Goal: Navigation & Orientation: Find specific page/section

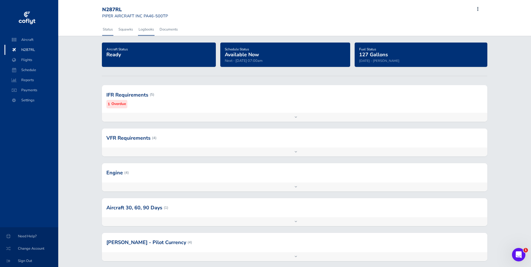
click at [146, 29] on link "Logbooks" at bounding box center [146, 29] width 17 height 12
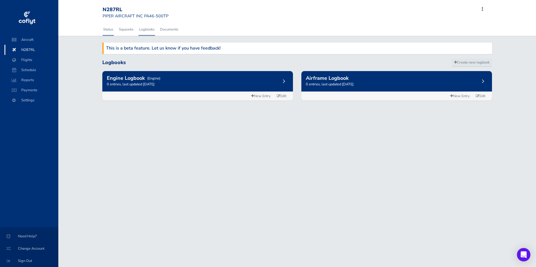
click at [109, 30] on link "Status" at bounding box center [108, 29] width 11 height 12
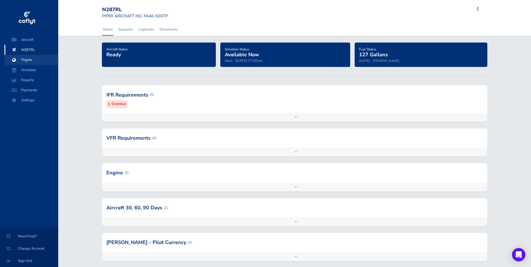
click at [31, 62] on span "Flights" at bounding box center [31, 60] width 43 height 10
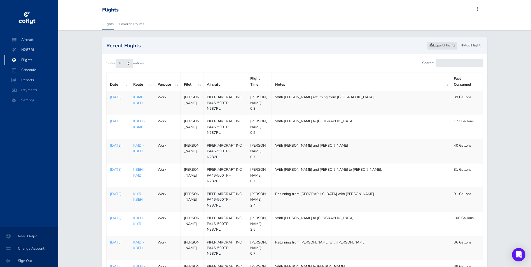
click at [449, 46] on link "Export Flights" at bounding box center [442, 45] width 31 height 8
click at [26, 40] on span "Aircraft" at bounding box center [31, 40] width 43 height 10
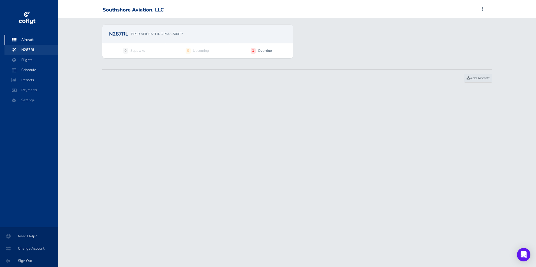
click at [22, 49] on span "N287RL" at bounding box center [31, 50] width 43 height 10
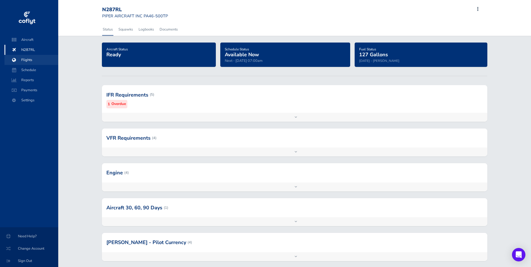
click at [25, 58] on span "Flights" at bounding box center [31, 60] width 43 height 10
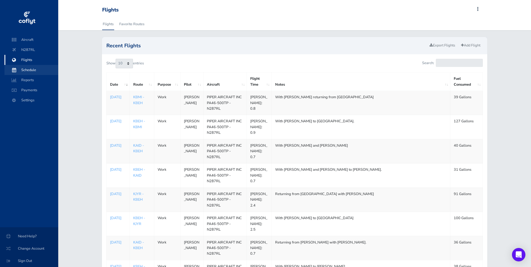
click at [27, 69] on span "Schedule" at bounding box center [31, 70] width 43 height 10
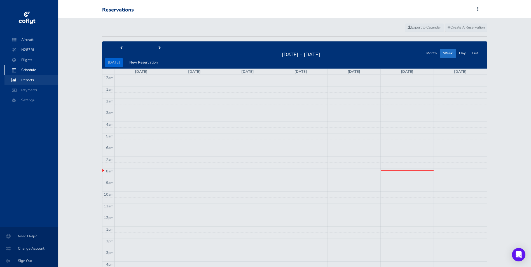
click at [27, 80] on span "Reports" at bounding box center [31, 80] width 43 height 10
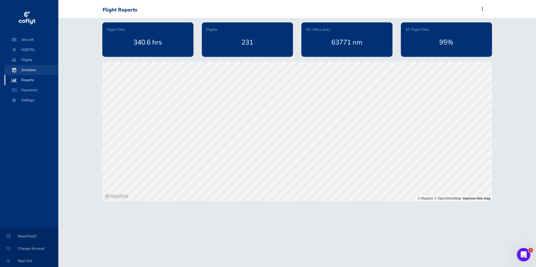
click at [31, 70] on span "Schedule" at bounding box center [31, 70] width 43 height 10
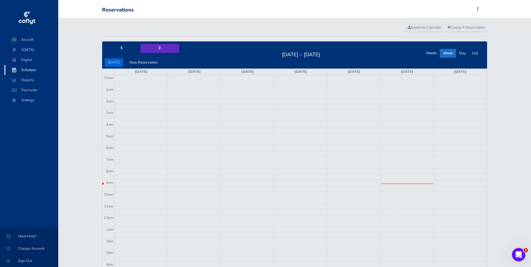
click at [159, 50] on span "next" at bounding box center [160, 49] width 3 height 4
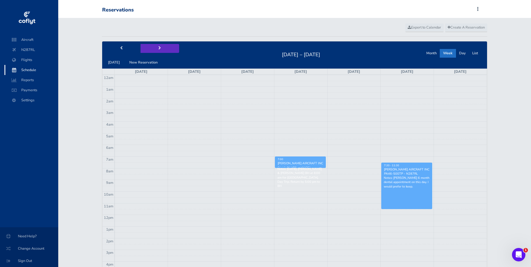
click at [159, 48] on span "next" at bounding box center [160, 49] width 3 height 4
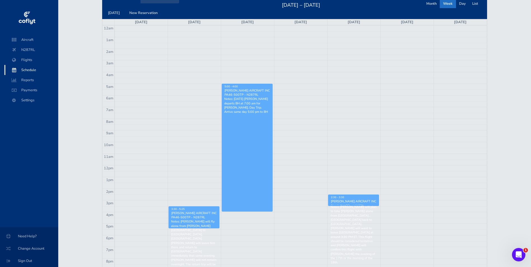
scroll to position [56, 0]
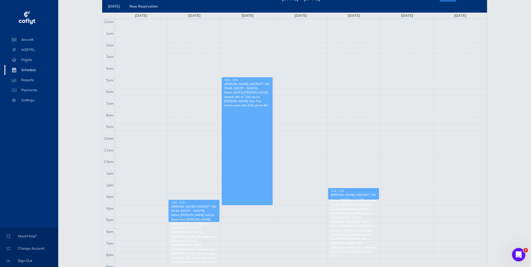
click at [350, 218] on p "Notes: [PERSON_NAME] will plan to take [PERSON_NAME] alone from [GEOGRAPHIC_DAT…" at bounding box center [354, 229] width 46 height 60
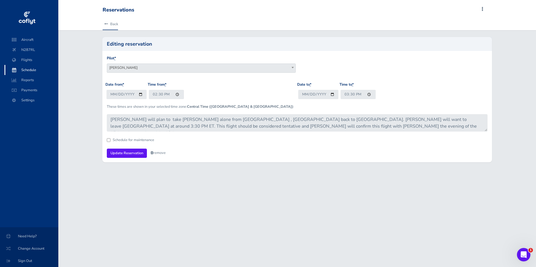
click at [107, 24] on icon at bounding box center [106, 24] width 4 height 4
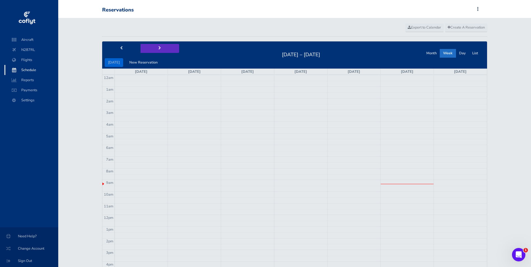
click at [154, 48] on button "next" at bounding box center [160, 48] width 39 height 9
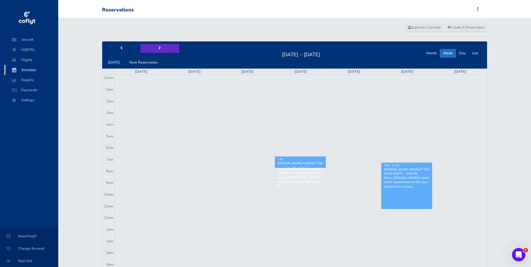
click at [155, 48] on button "next" at bounding box center [160, 48] width 39 height 9
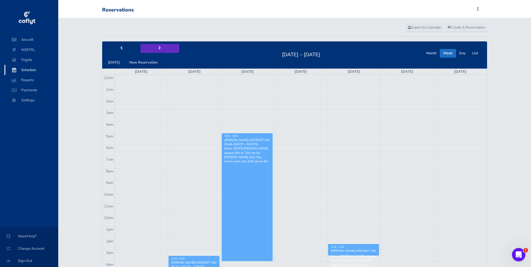
click at [156, 48] on button "next" at bounding box center [160, 48] width 39 height 9
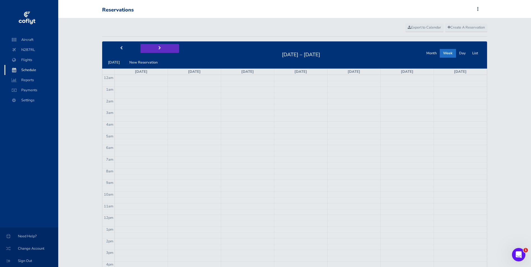
click at [159, 50] on span "next" at bounding box center [160, 49] width 3 height 4
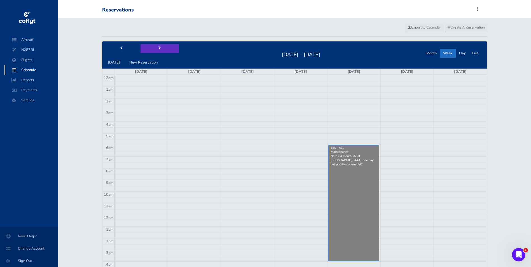
click at [159, 50] on span "next" at bounding box center [160, 49] width 3 height 4
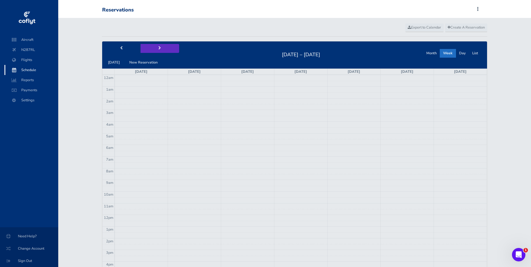
click at [159, 50] on span "next" at bounding box center [160, 49] width 3 height 4
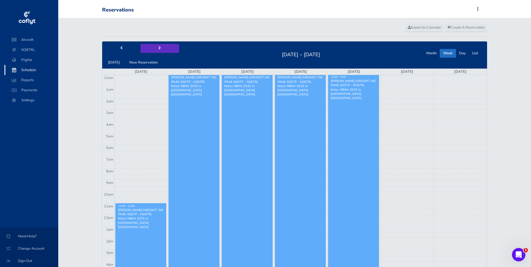
click at [154, 48] on button "next" at bounding box center [160, 48] width 39 height 9
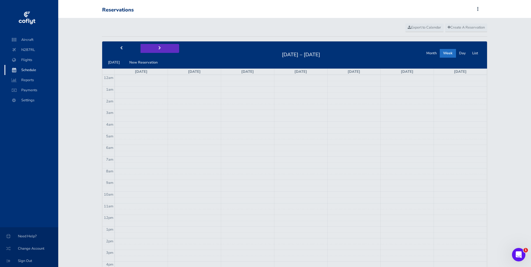
click at [154, 48] on button "next" at bounding box center [160, 48] width 39 height 9
click at [159, 46] on button "next" at bounding box center [160, 48] width 39 height 9
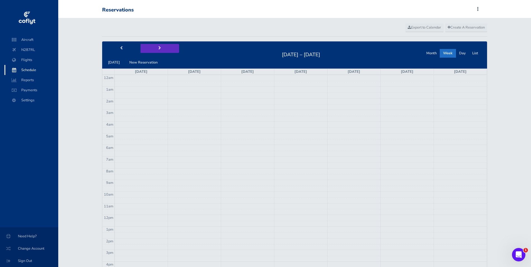
click at [159, 46] on button "next" at bounding box center [160, 48] width 39 height 9
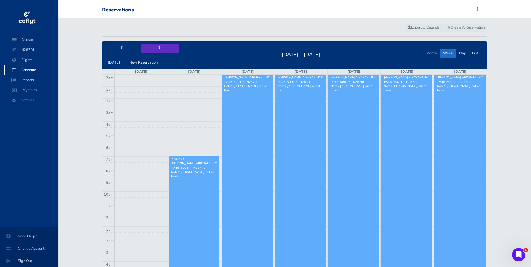
click at [159, 46] on button "next" at bounding box center [160, 48] width 39 height 9
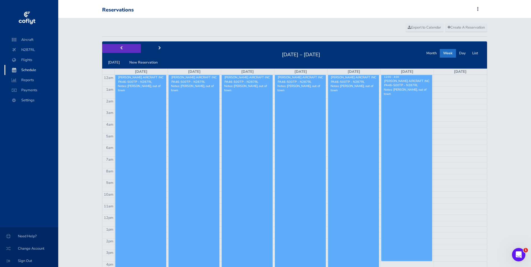
click at [124, 47] on button "prev" at bounding box center [121, 48] width 39 height 9
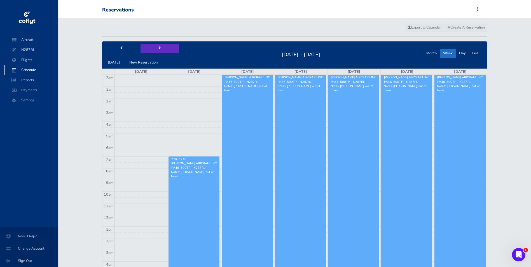
click at [156, 47] on button "next" at bounding box center [160, 48] width 39 height 9
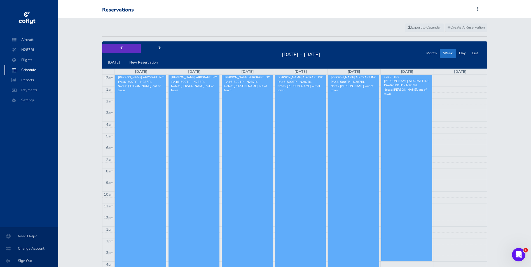
click at [119, 46] on button "prev" at bounding box center [121, 48] width 39 height 9
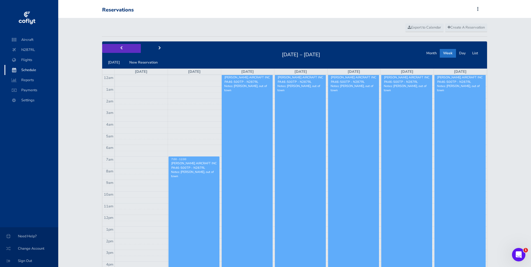
click at [119, 46] on button "prev" at bounding box center [121, 48] width 39 height 9
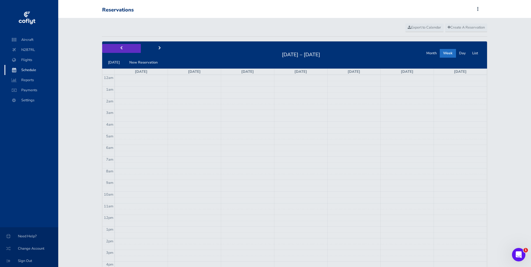
click at [119, 46] on button "prev" at bounding box center [121, 48] width 39 height 9
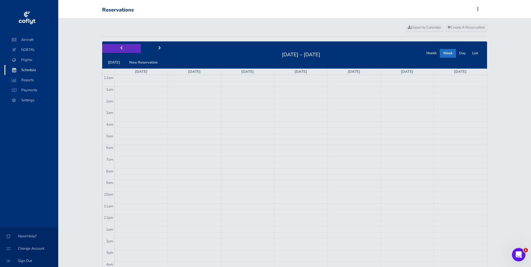
click at [119, 46] on button "prev" at bounding box center [121, 48] width 39 height 9
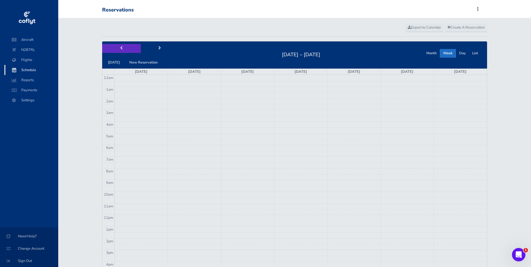
click at [119, 46] on button "prev" at bounding box center [121, 48] width 39 height 9
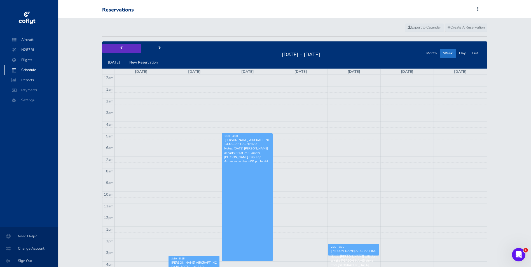
click at [119, 46] on button "prev" at bounding box center [121, 48] width 39 height 9
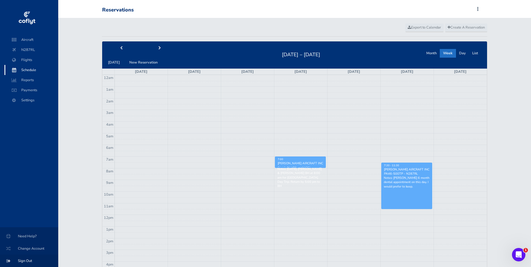
click at [22, 261] on span "Sign Out" at bounding box center [29, 261] width 45 height 10
